Goal: Transaction & Acquisition: Purchase product/service

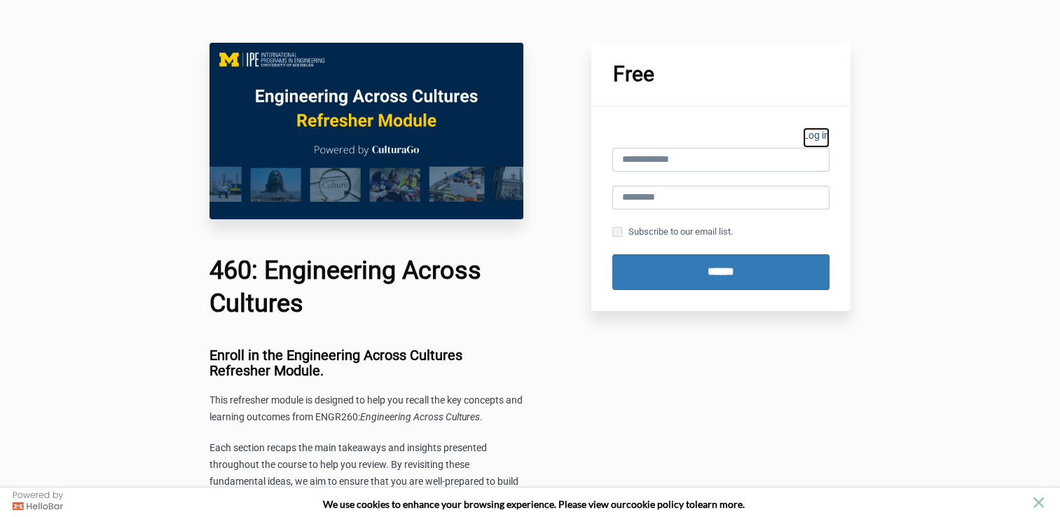
click at [823, 134] on link "Log in" at bounding box center [816, 137] width 27 height 20
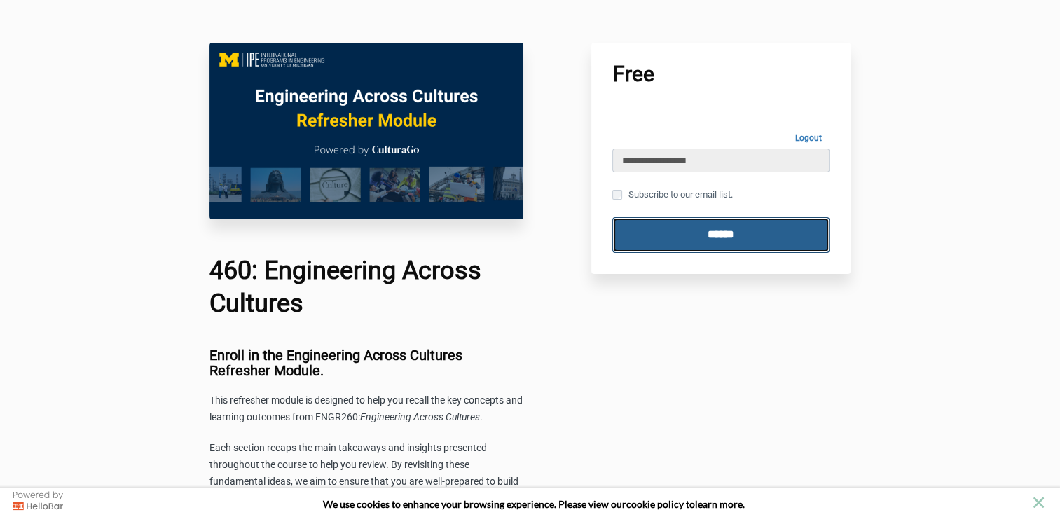
click at [697, 229] on input "******" at bounding box center [720, 235] width 217 height 36
type input "**********"
